Goal: Information Seeking & Learning: Learn about a topic

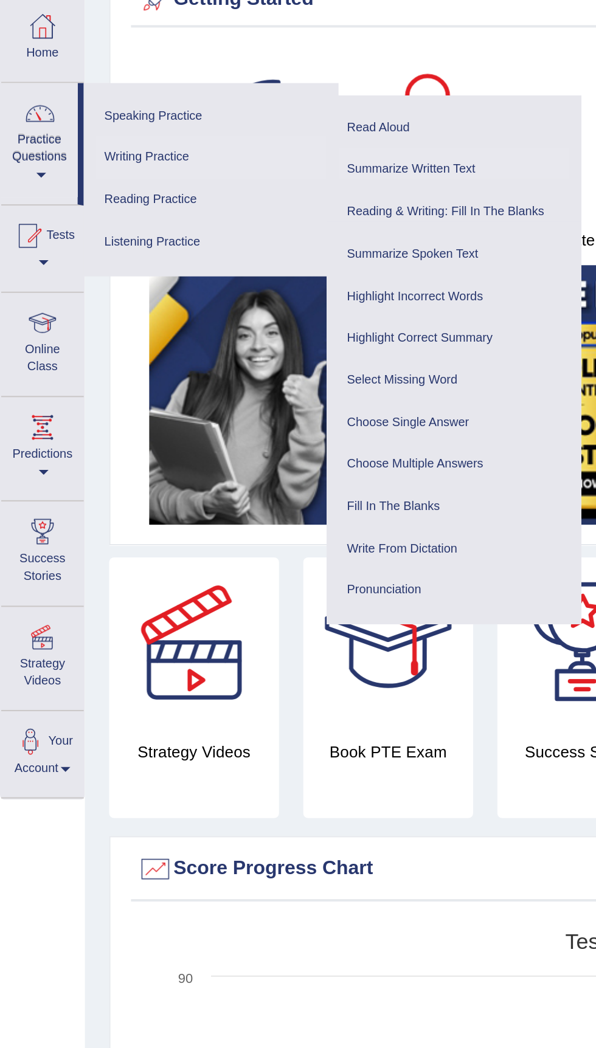
click at [211, 145] on link "Summarize Written Text" at bounding box center [227, 147] width 115 height 21
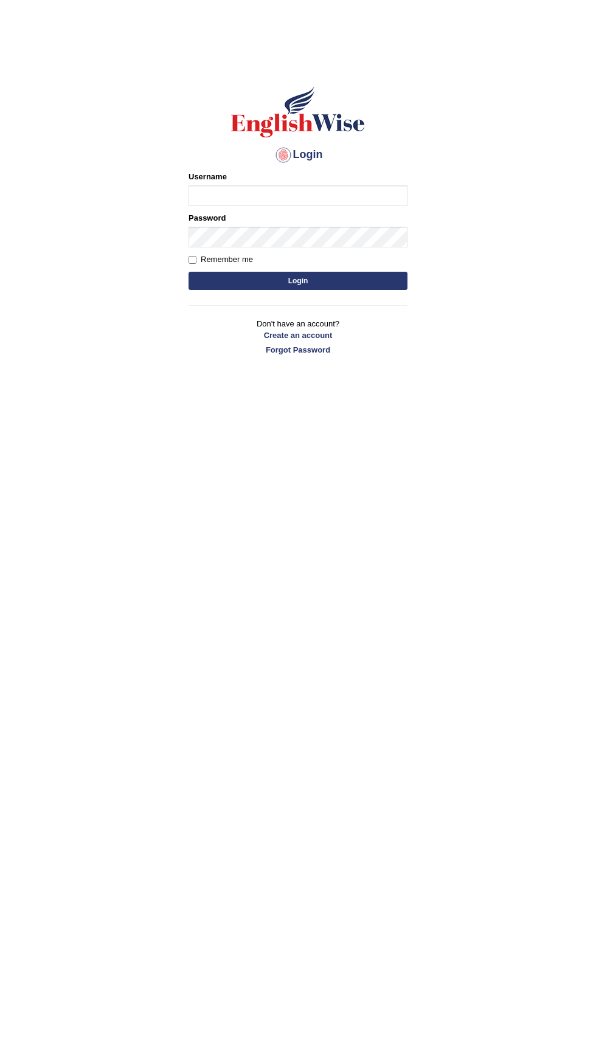
click at [233, 201] on input "Username" at bounding box center [297, 195] width 219 height 21
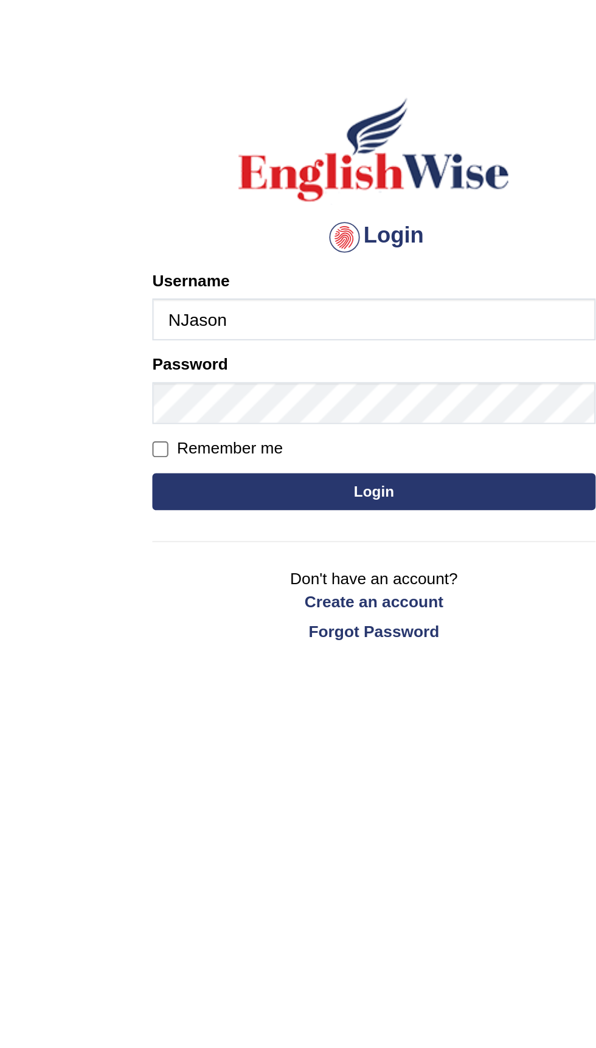
type input "NJason"
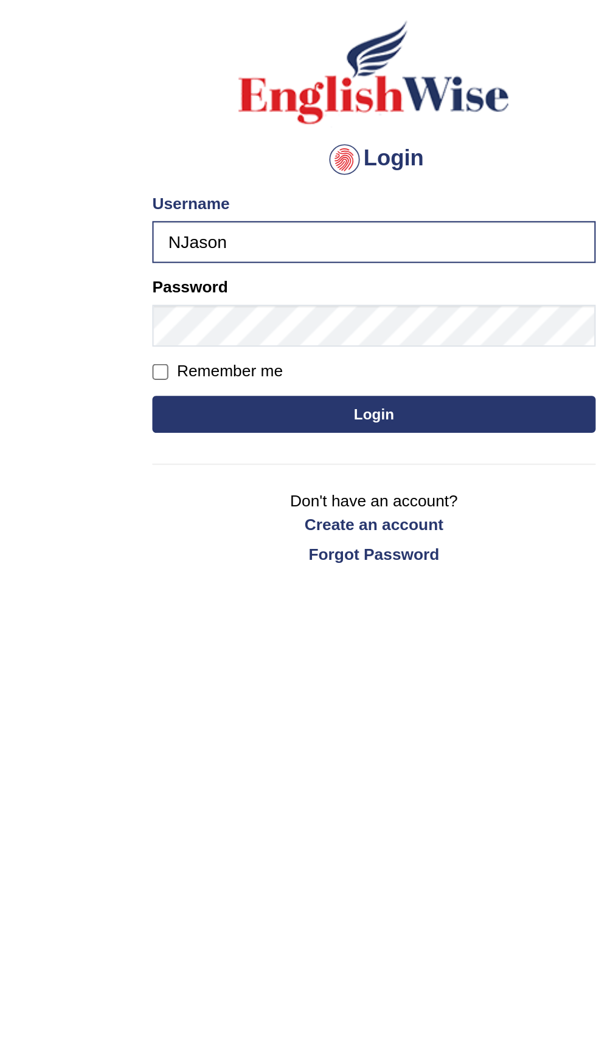
click at [264, 282] on button "Login" at bounding box center [297, 281] width 219 height 18
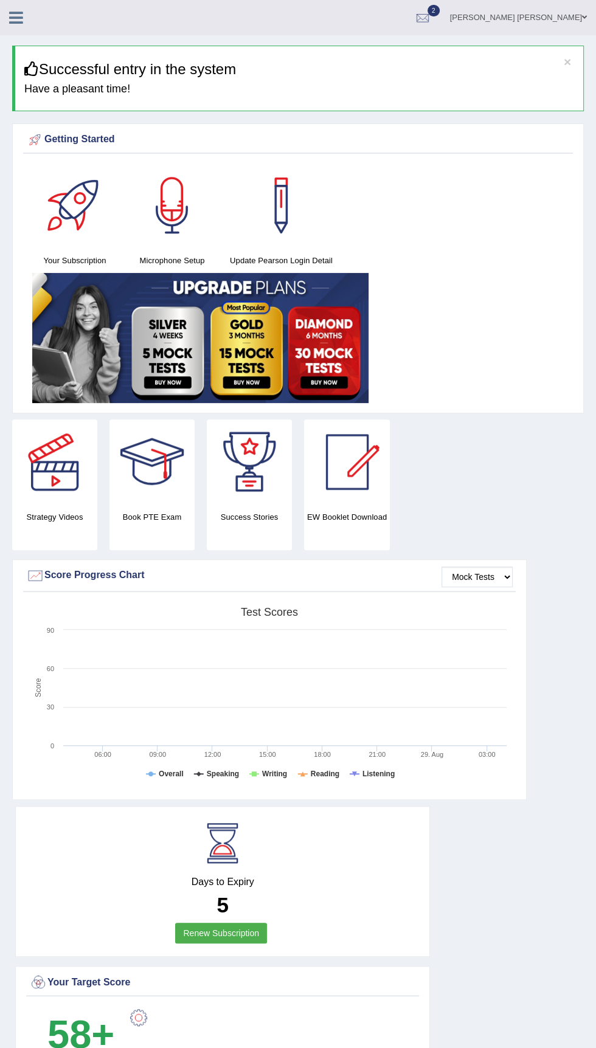
click at [21, 21] on icon at bounding box center [16, 18] width 14 height 16
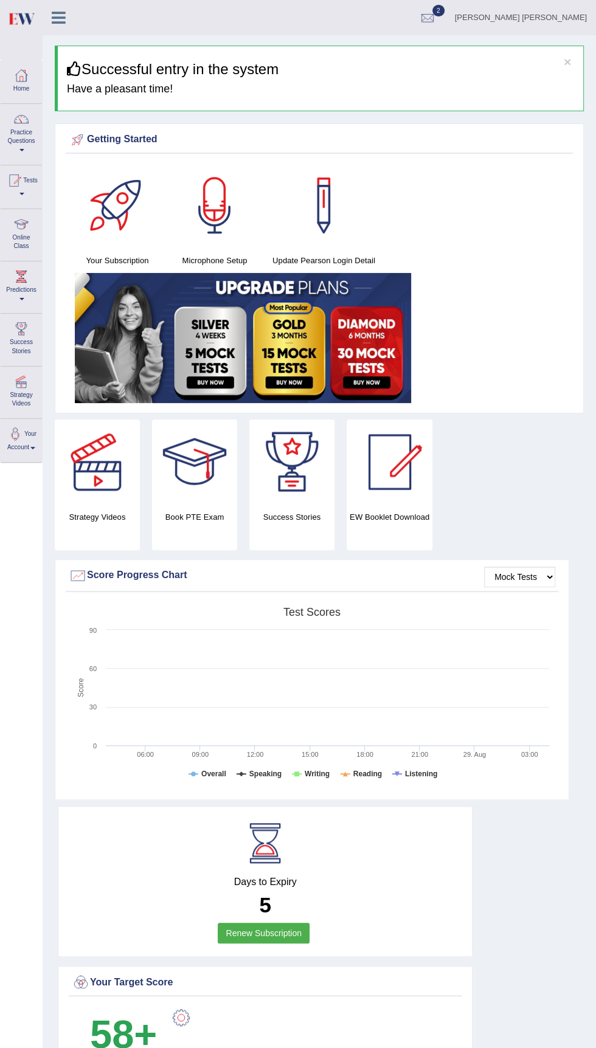
click at [22, 182] on div at bounding box center [14, 180] width 18 height 18
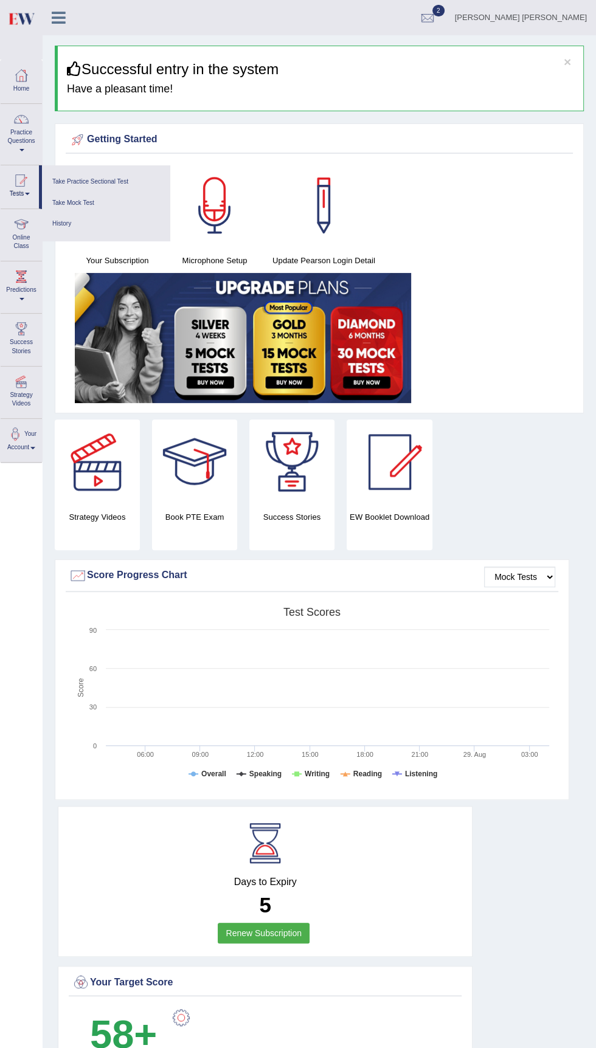
click at [26, 132] on div at bounding box center [298, 524] width 596 height 1048
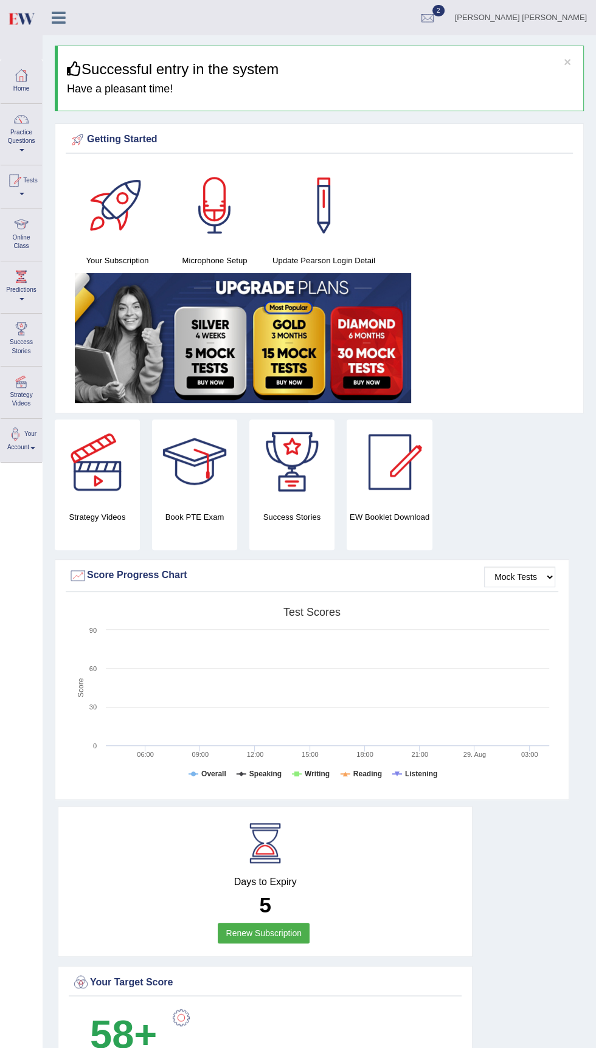
click at [17, 123] on div at bounding box center [21, 119] width 18 height 18
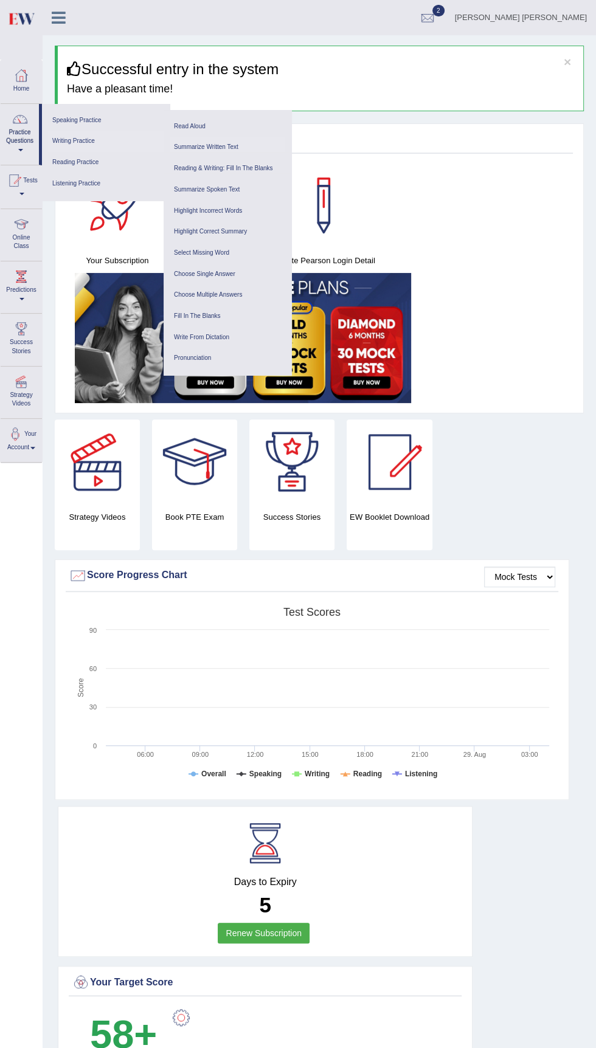
click at [210, 146] on link "Summarize Written Text" at bounding box center [227, 147] width 115 height 21
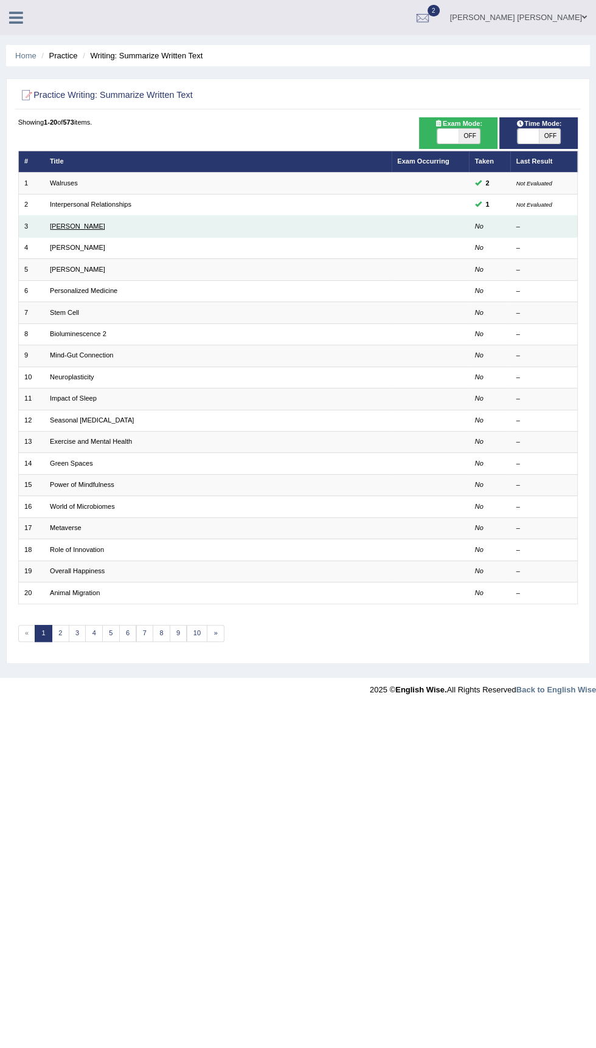
click at [84, 224] on link "Rosalid Franklin" at bounding box center [77, 225] width 55 height 7
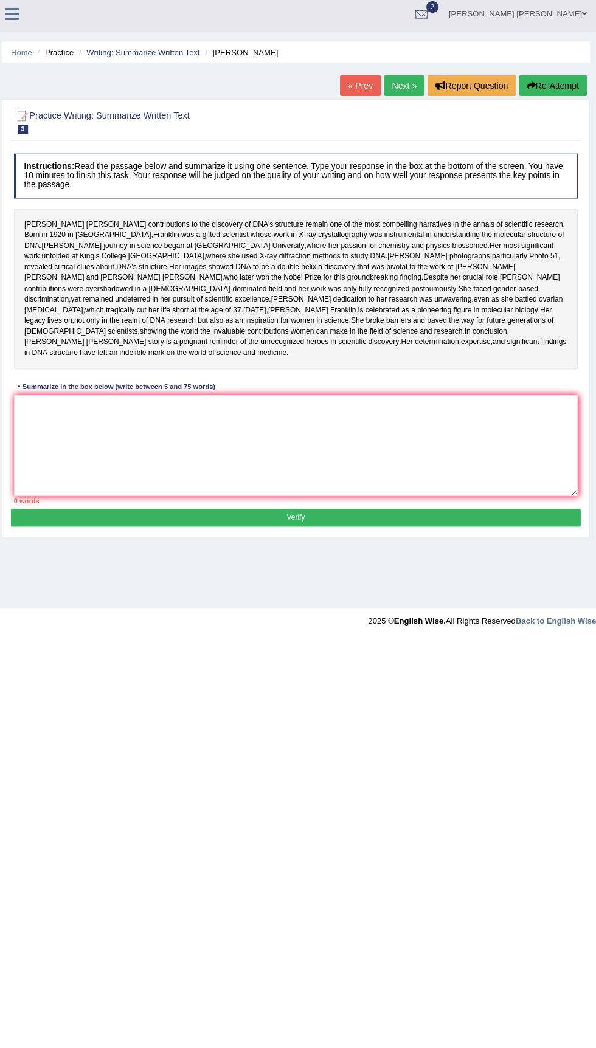
click at [15, 29] on div "Nathanael Jason Toggle navigation Username: NJason Access Type: Online Subscrip…" at bounding box center [298, 17] width 596 height 35
click at [28, 51] on link "Home" at bounding box center [25, 55] width 21 height 9
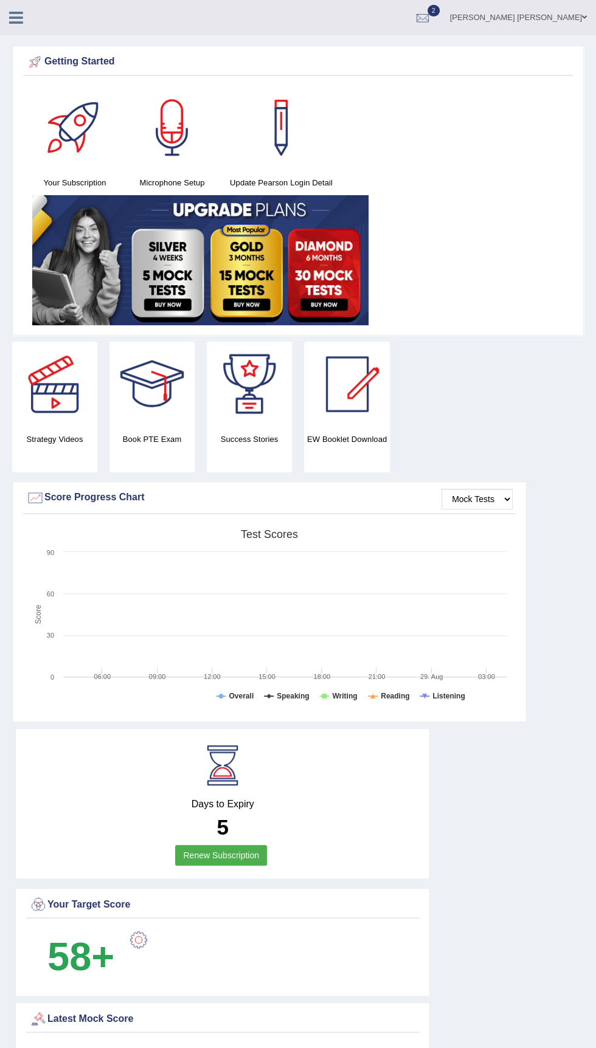
click at [18, 12] on icon at bounding box center [16, 18] width 14 height 16
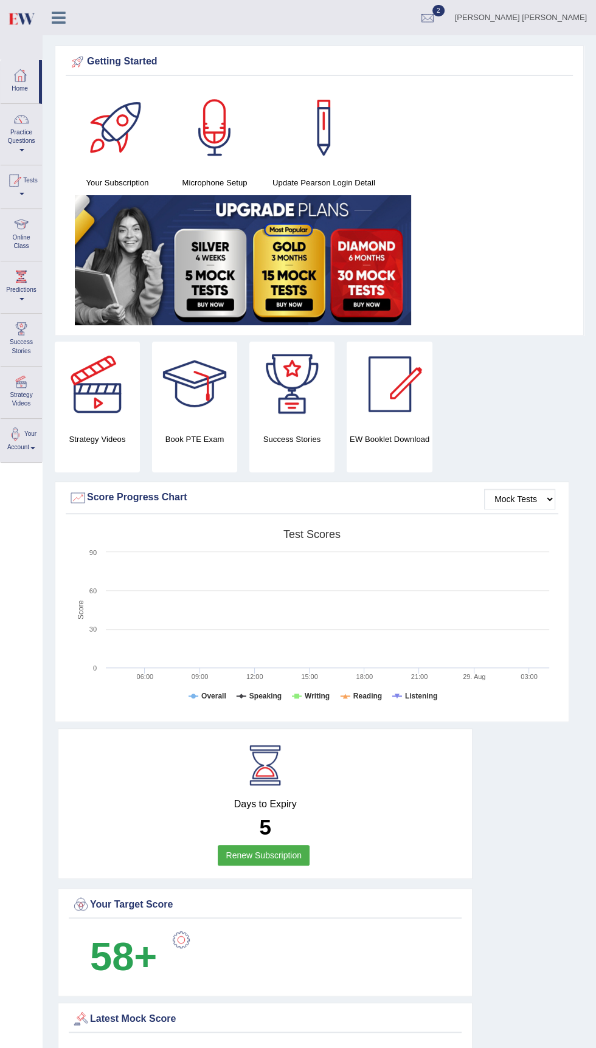
click at [21, 120] on div at bounding box center [21, 119] width 18 height 18
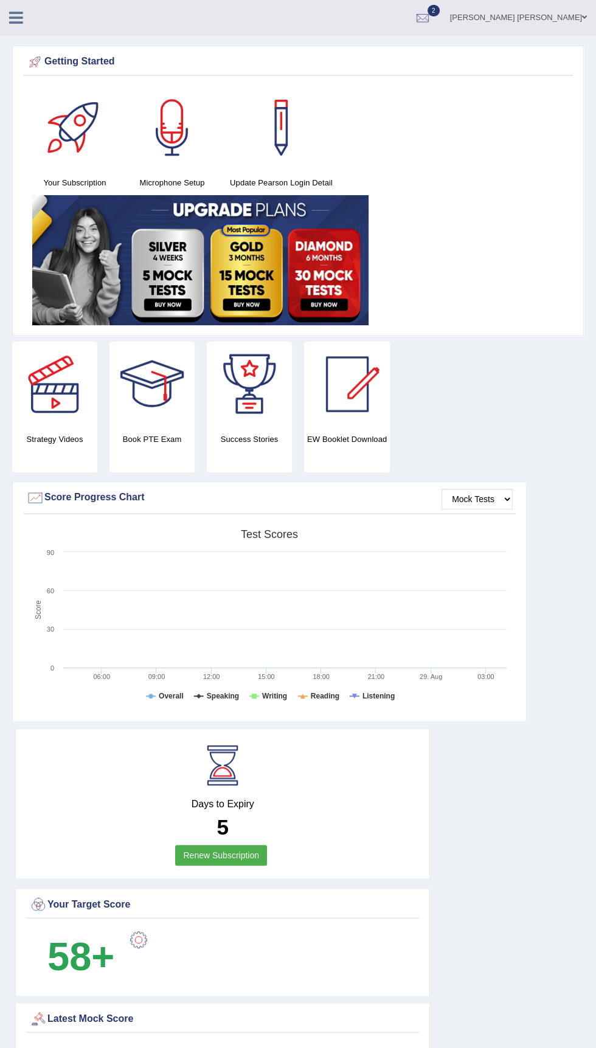
click at [18, 17] on icon at bounding box center [16, 18] width 14 height 16
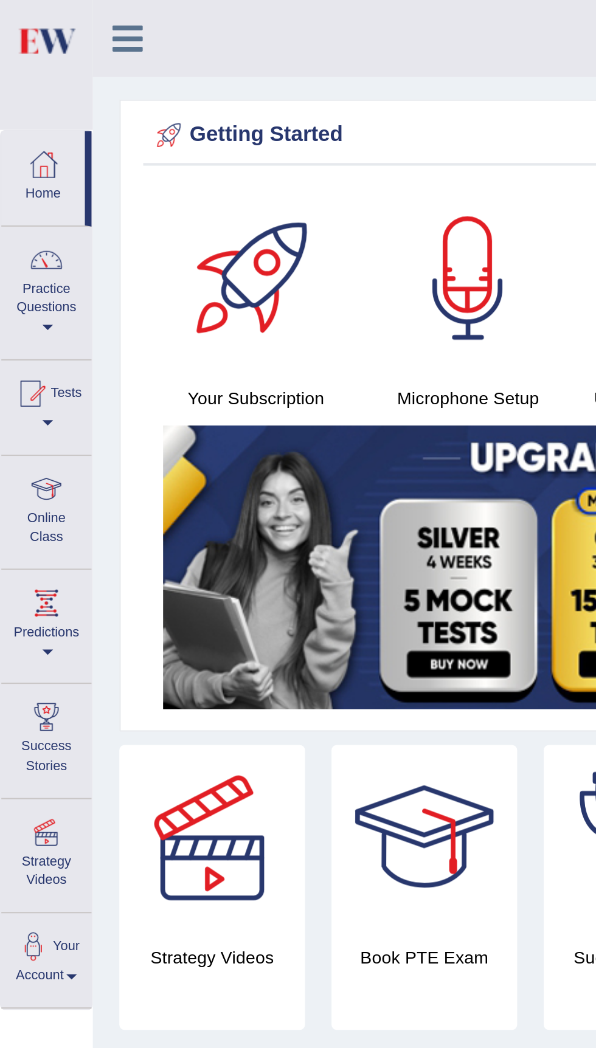
click at [16, 126] on div at bounding box center [21, 119] width 18 height 18
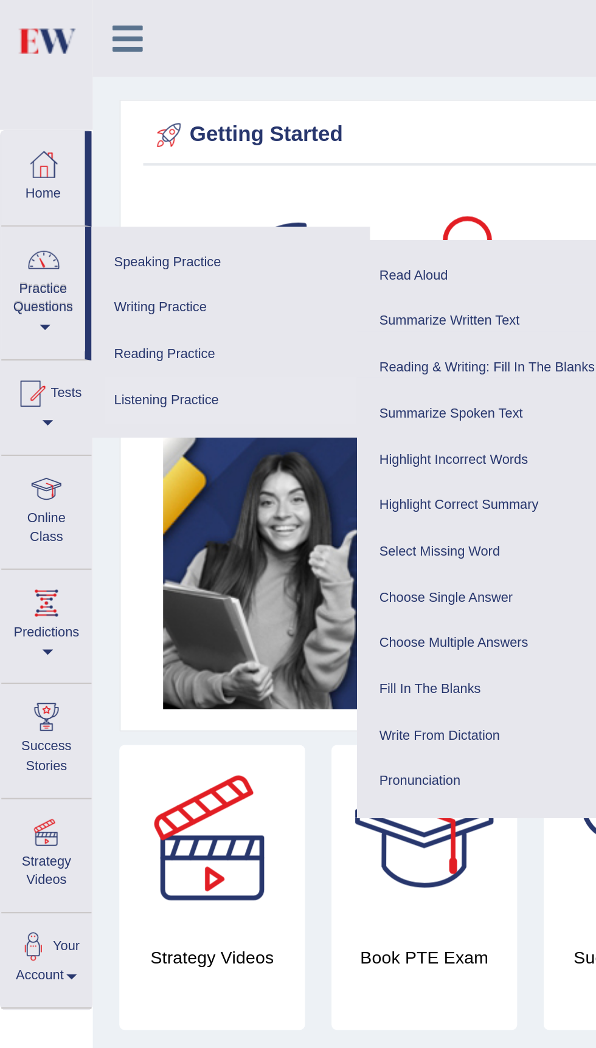
click at [75, 181] on link "Listening Practice" at bounding box center [105, 183] width 115 height 21
click at [74, 184] on link "Listening Practice" at bounding box center [105, 183] width 115 height 21
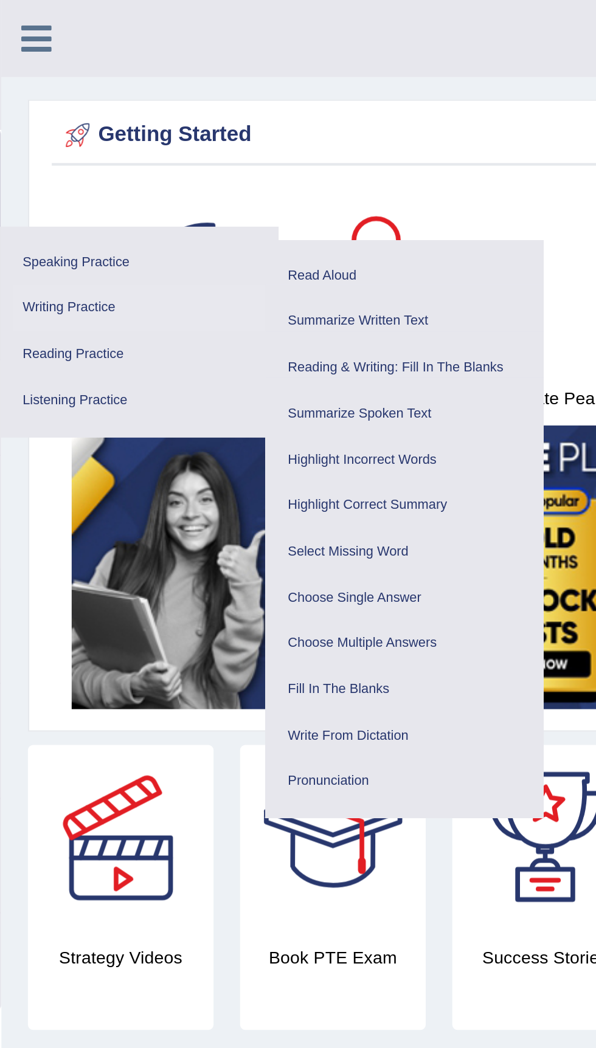
click at [66, 146] on link "Writing Practice" at bounding box center [105, 141] width 115 height 21
